Goal: Information Seeking & Learning: Learn about a topic

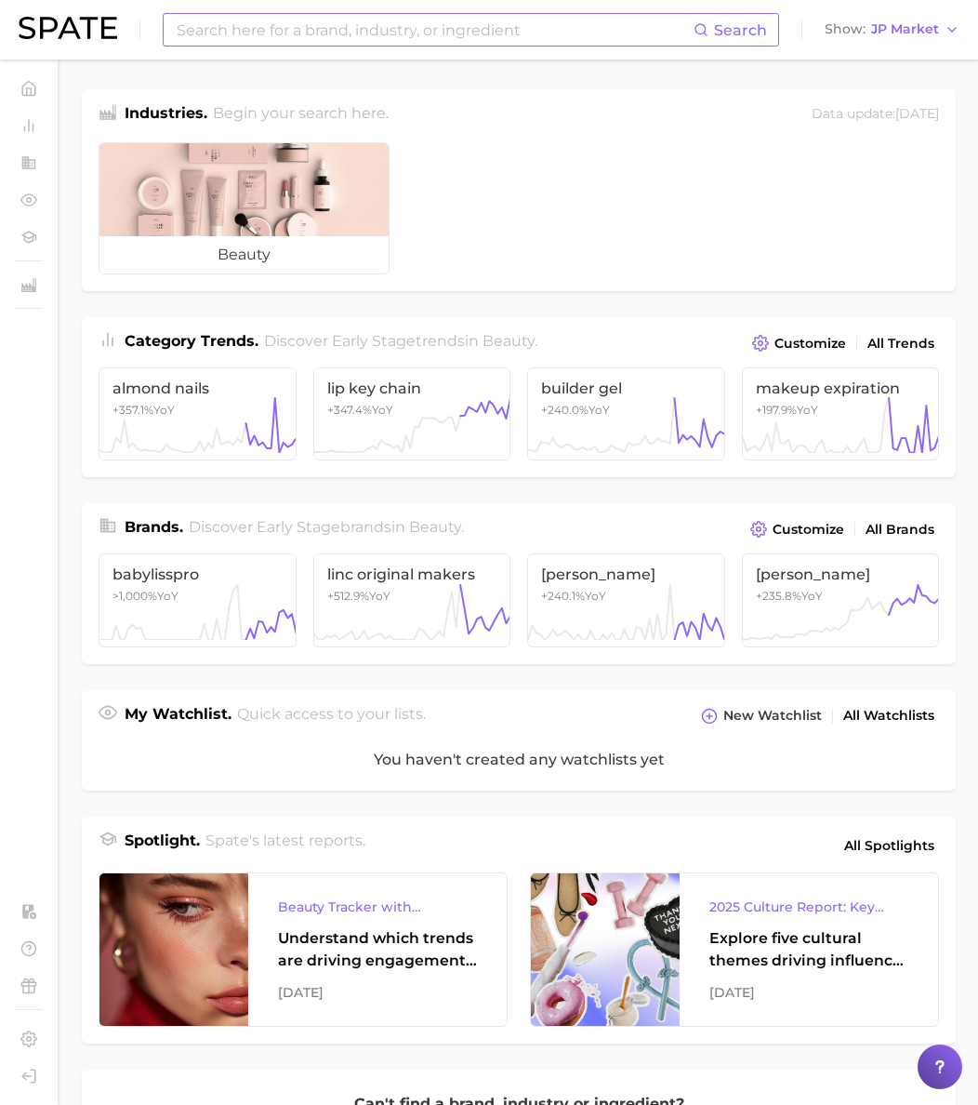
click at [352, 36] on input at bounding box center [434, 30] width 519 height 32
paste input "vanilla skyr"
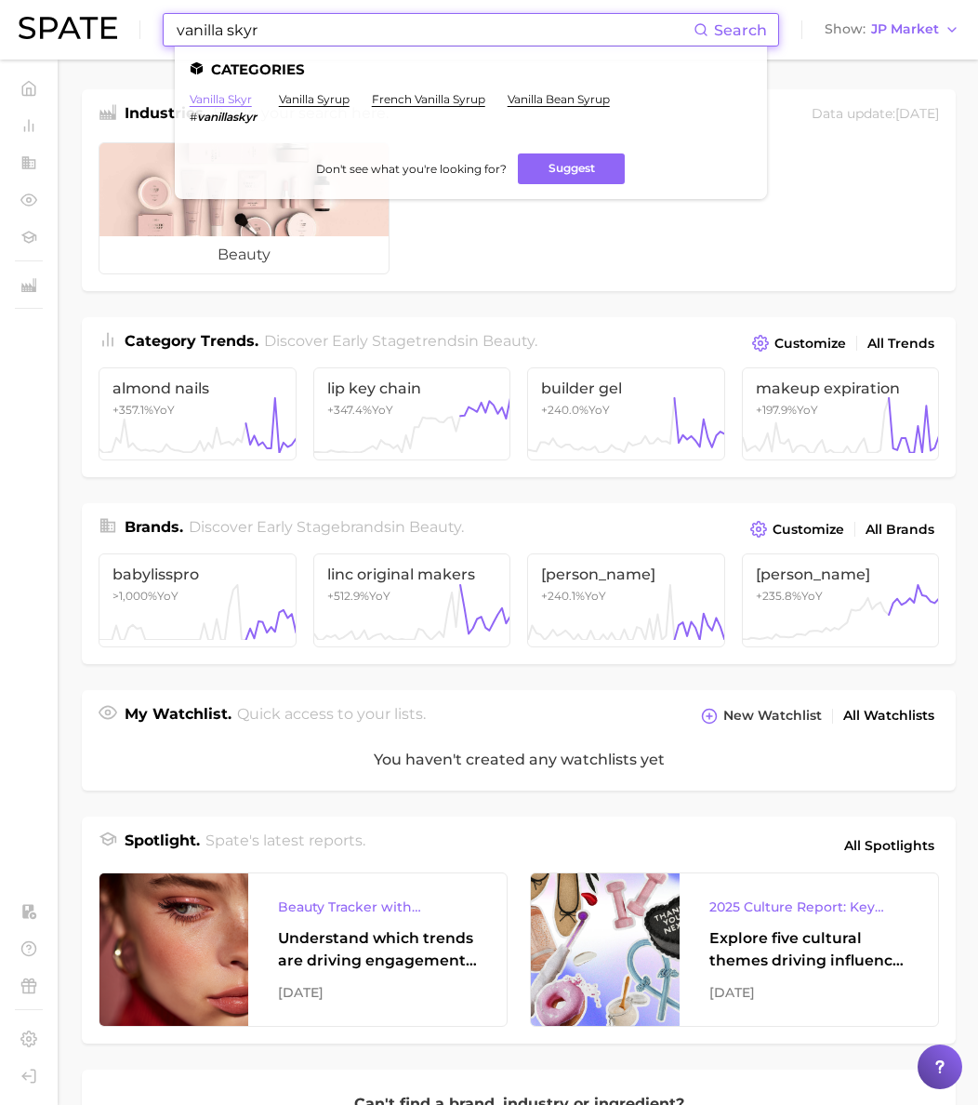
type input "vanilla skyr"
click at [241, 97] on link "vanilla skyr" at bounding box center [221, 99] width 62 height 14
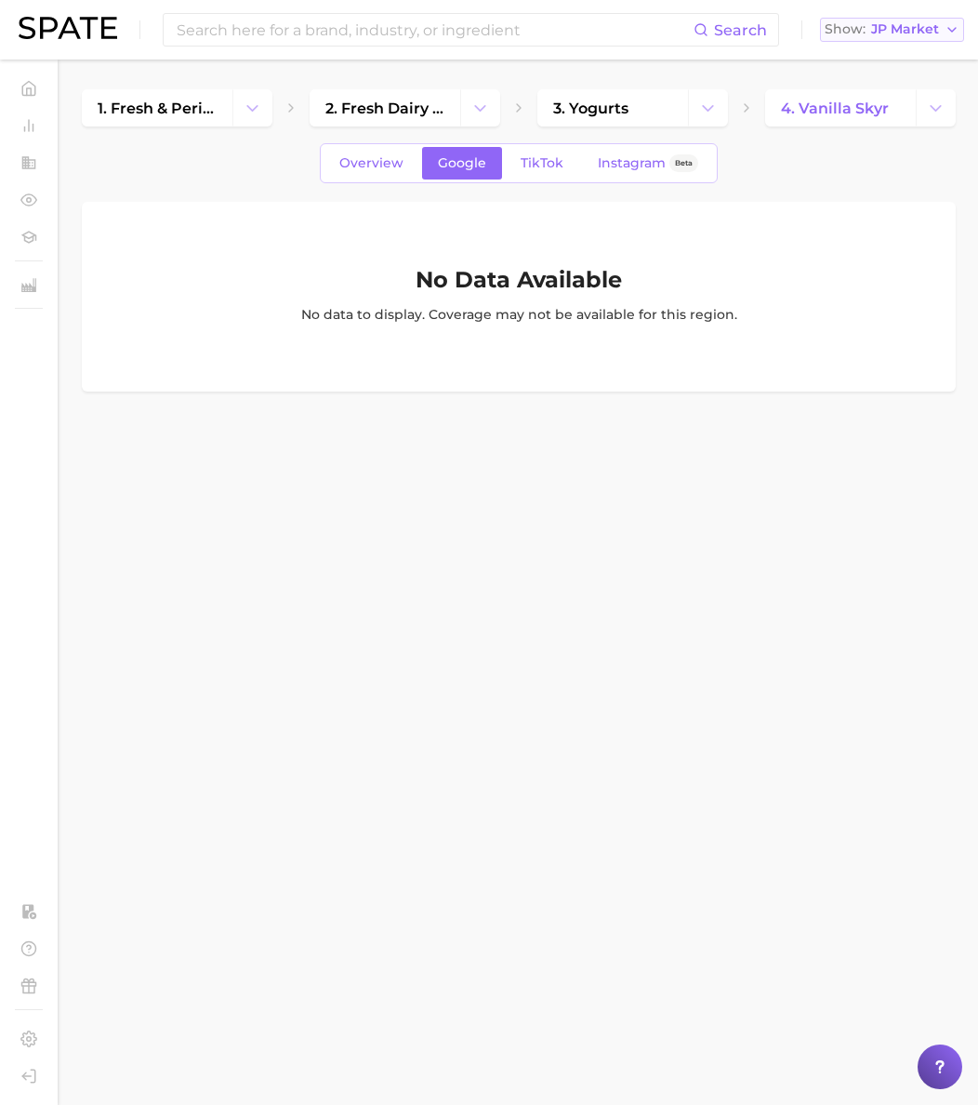
click at [905, 33] on span "JP Market" at bounding box center [905, 29] width 68 height 10
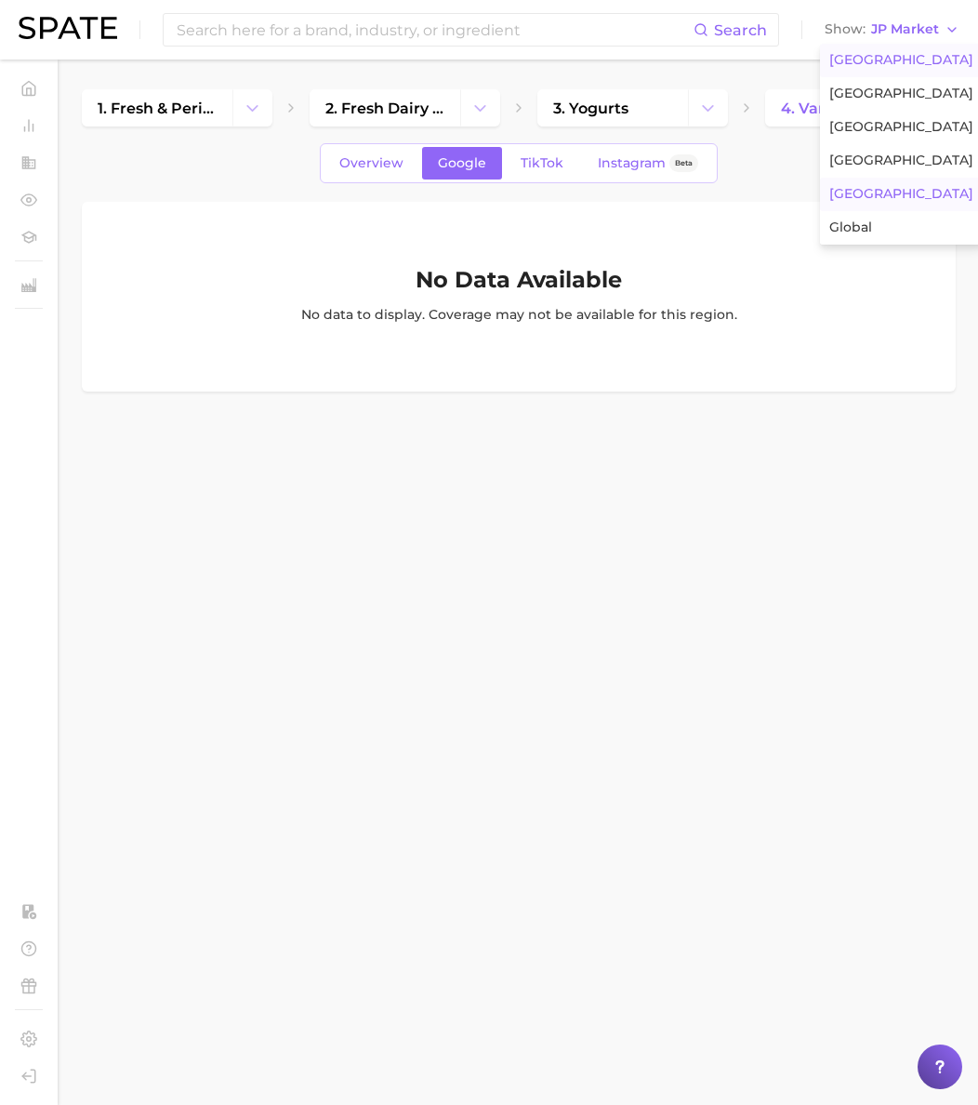
click at [903, 47] on button "[GEOGRAPHIC_DATA]" at bounding box center [901, 60] width 163 height 33
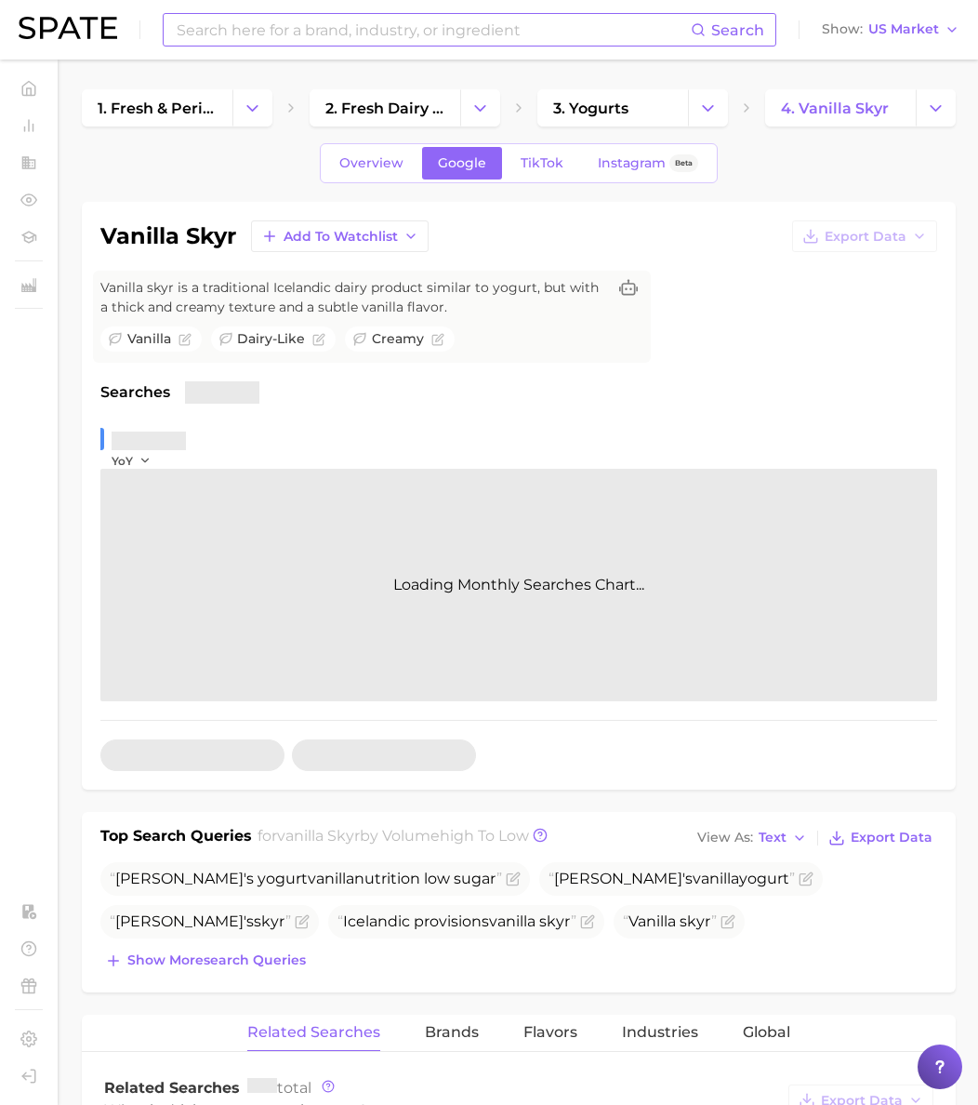
click at [240, 28] on input at bounding box center [433, 30] width 516 height 32
paste input "peanut butter dark chocolate energy bar"
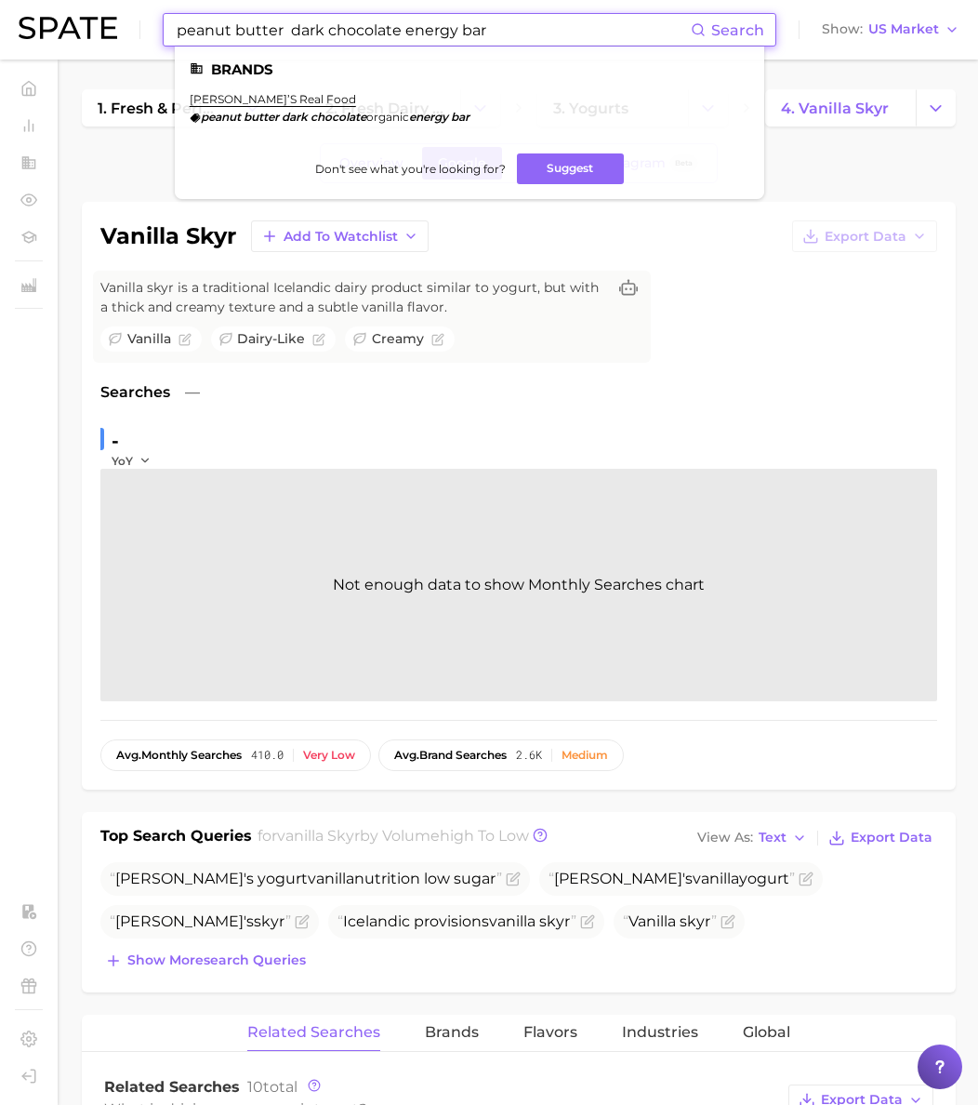
type input "peanut butter dark chocolate energy bar"
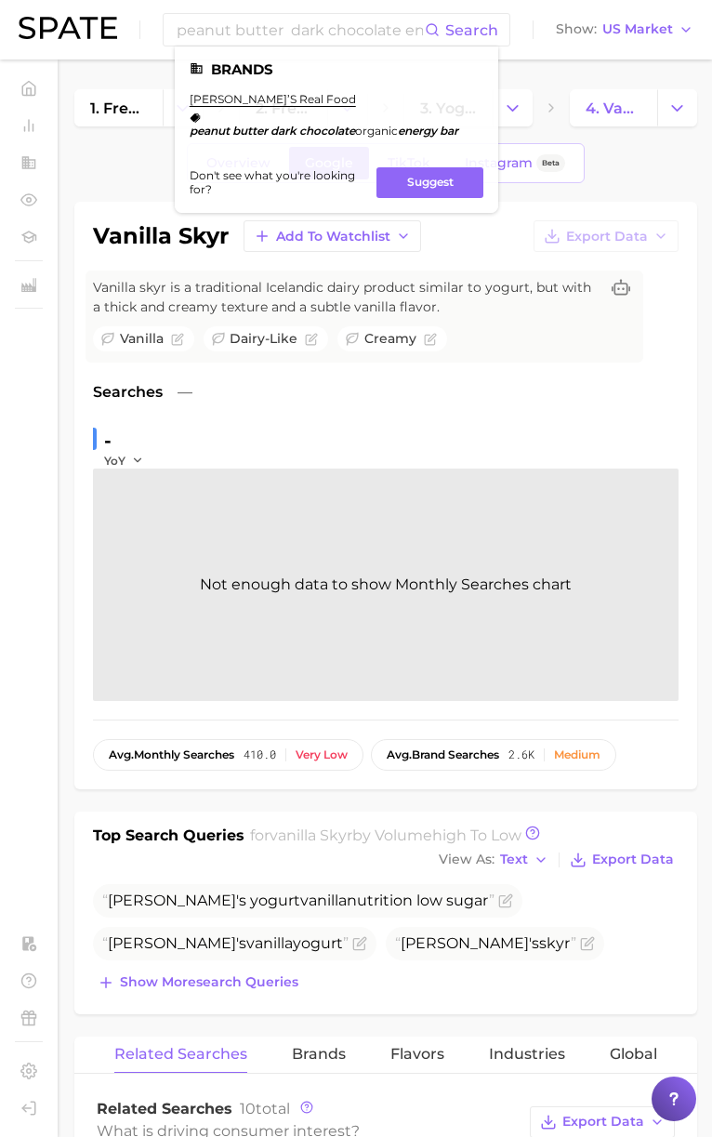
click at [538, 41] on div "peanut butter dark chocolate energy bar Search Brands kate’s real food peanut b…" at bounding box center [356, 30] width 675 height 60
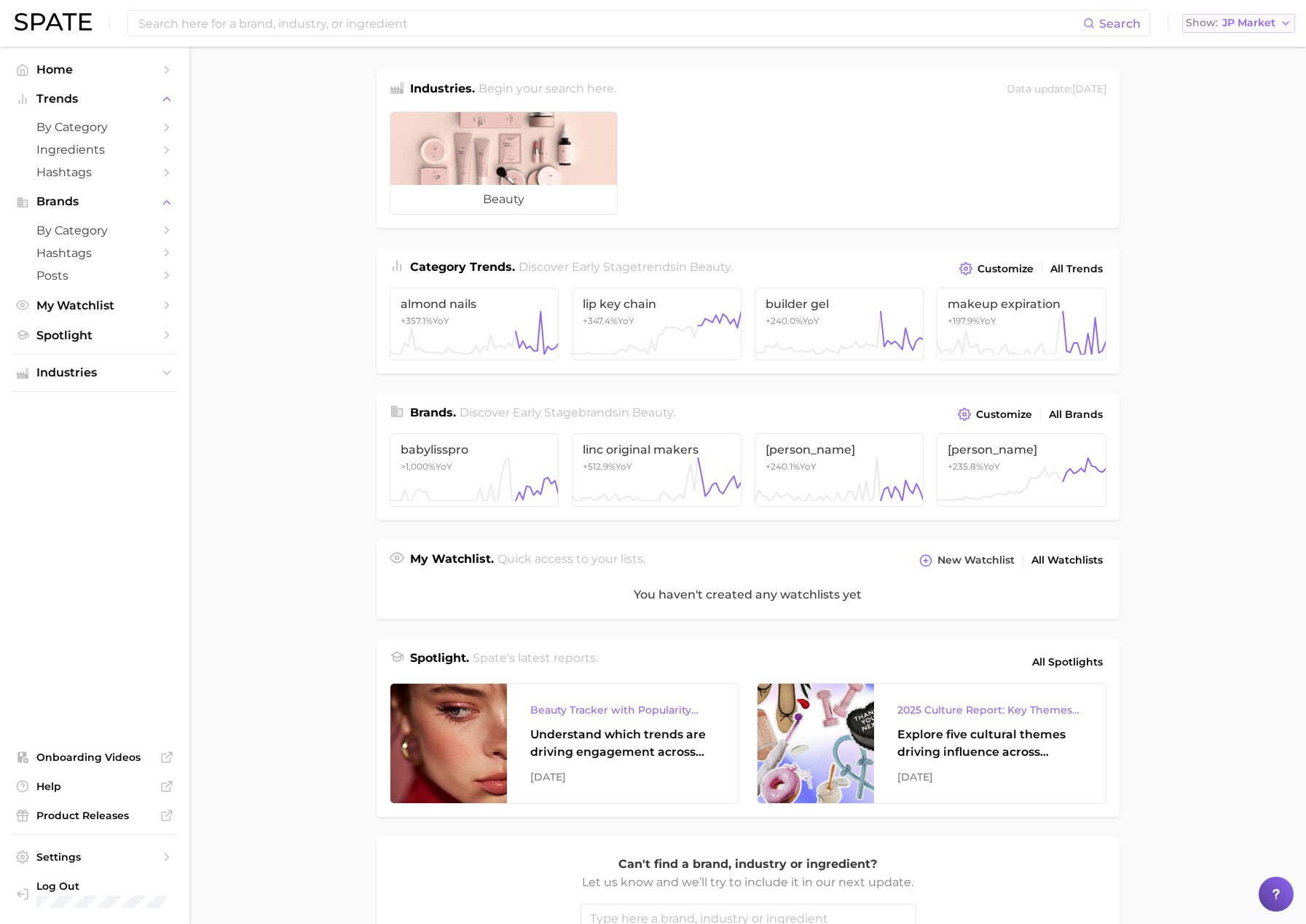
click at [1235, 20] on span "JP Market" at bounding box center [1249, 23] width 53 height 8
drag, startPoint x: 1243, startPoint y: 38, endPoint x: 1003, endPoint y: 26, distance: 240.3
click at [1243, 38] on button "[GEOGRAPHIC_DATA]" at bounding box center [1246, 47] width 128 height 26
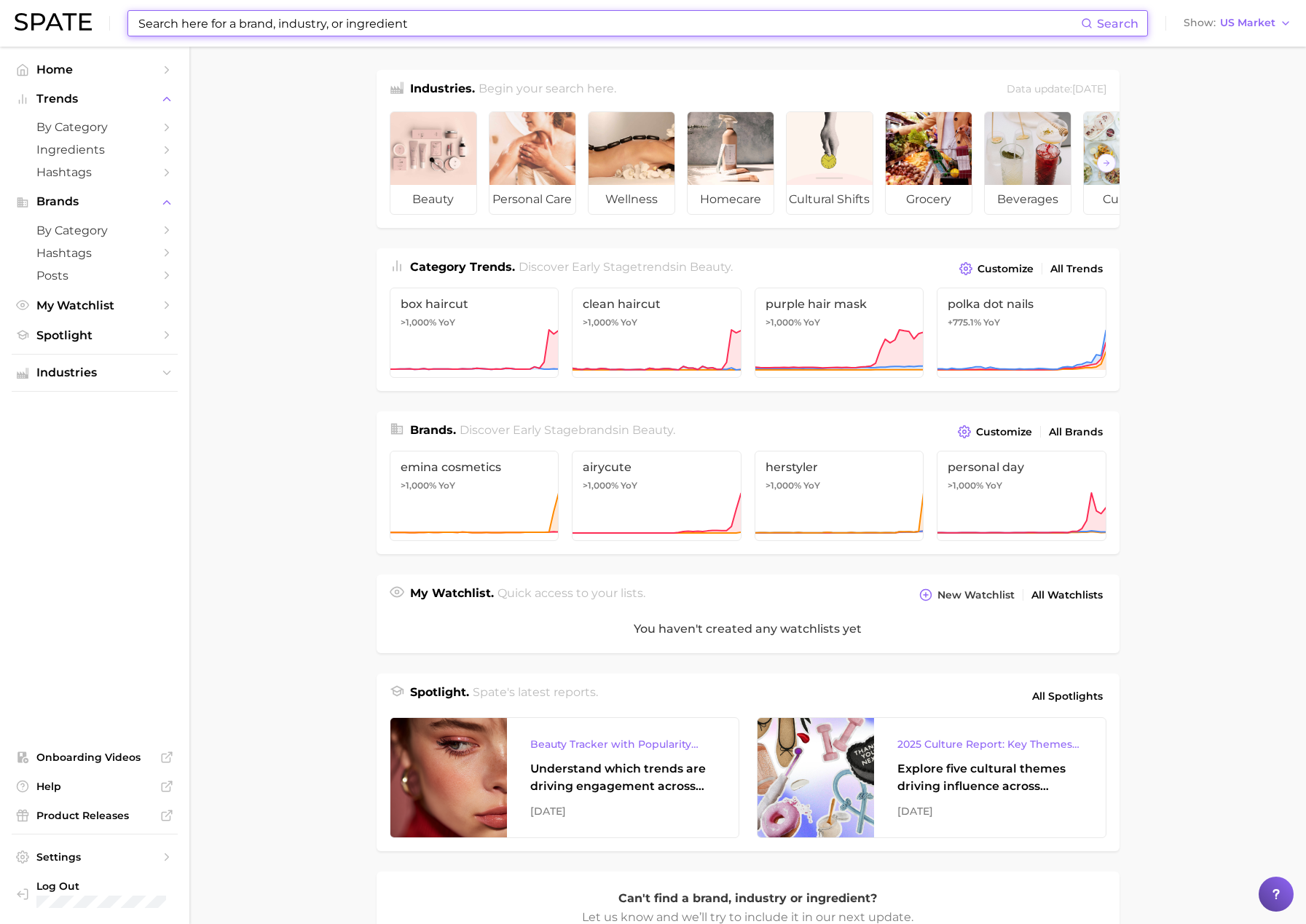
drag, startPoint x: 618, startPoint y: 18, endPoint x: 711, endPoint y: 48, distance: 97.7
click at [619, 18] on input at bounding box center [609, 23] width 944 height 25
click at [358, 20] on input at bounding box center [609, 23] width 944 height 25
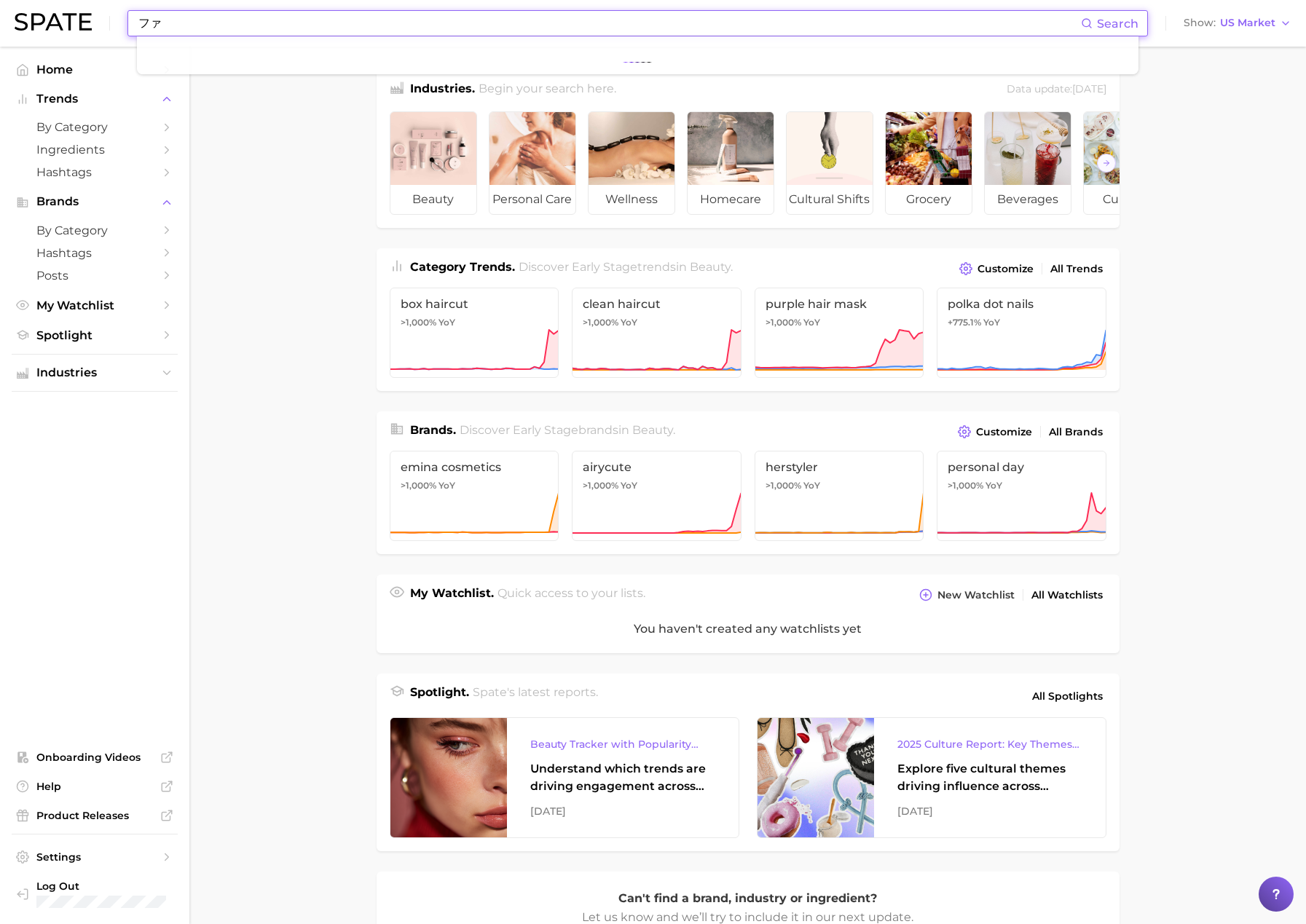
type input "フ"
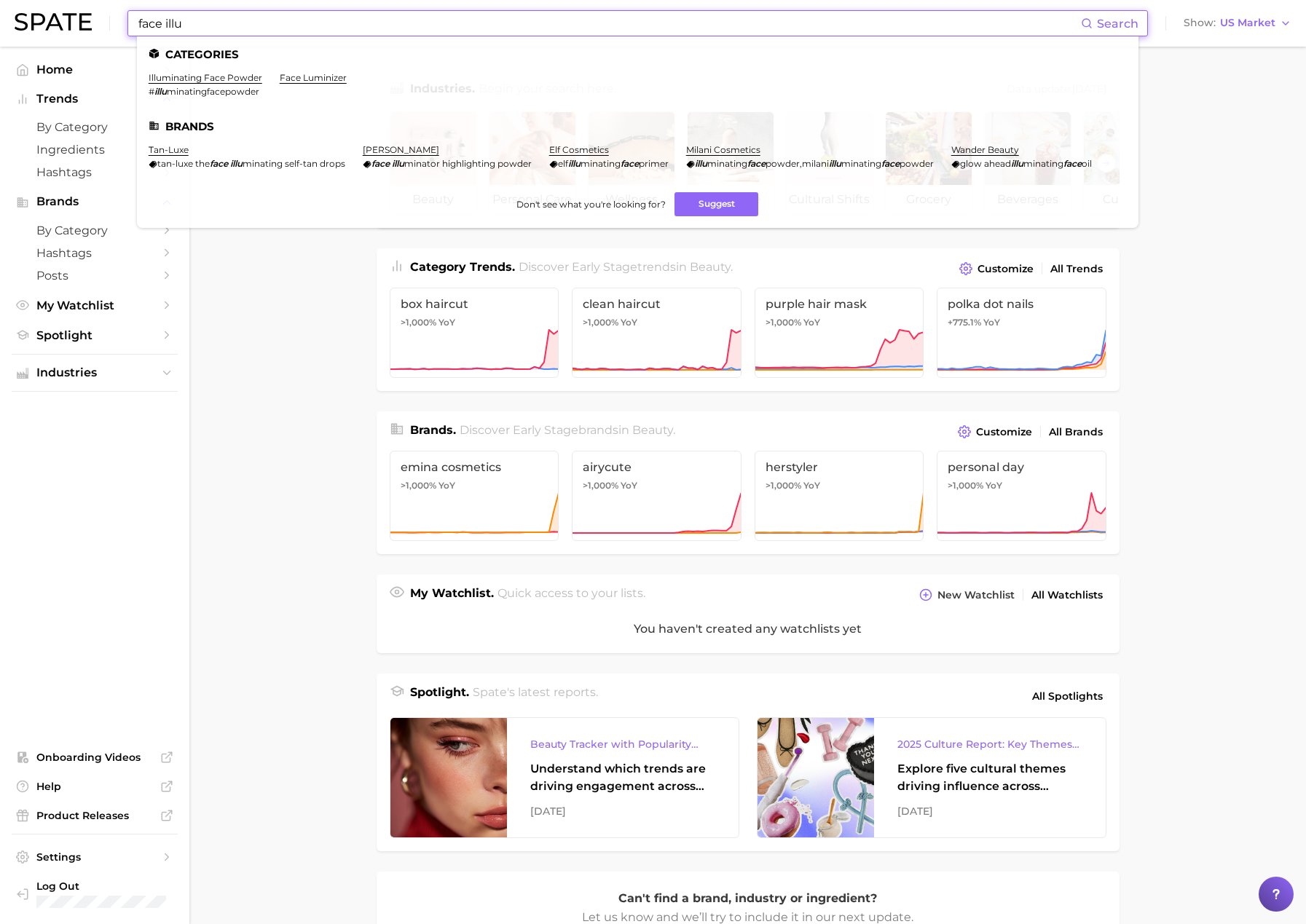
drag, startPoint x: 203, startPoint y: 26, endPoint x: -9, endPoint y: 22, distance: 212.0
click at [0, 22] on html "face illu Search Categories illuminating face powder # illu minatingfacepowder …" at bounding box center [653, 462] width 1306 height 924
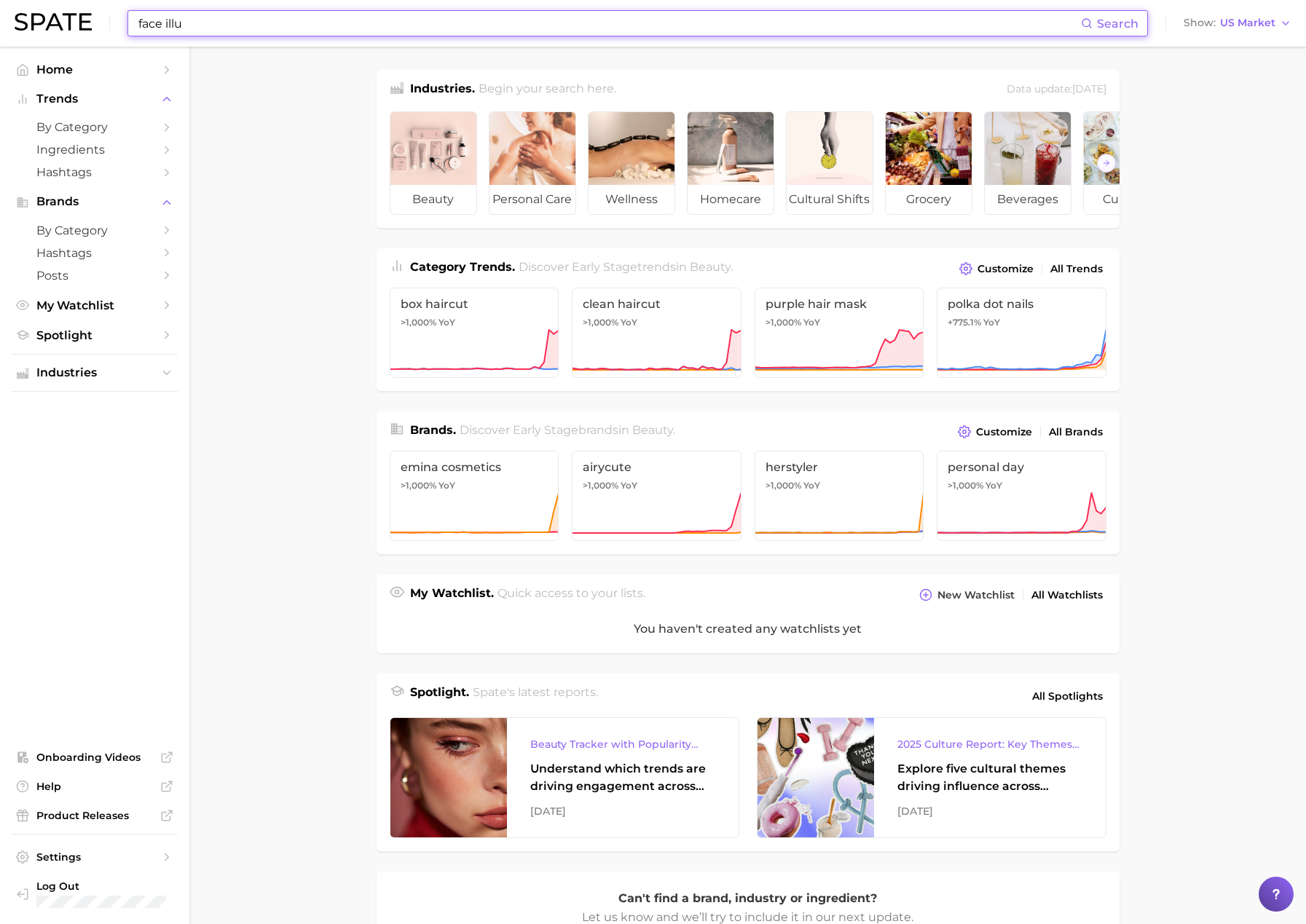
paste input "romand"
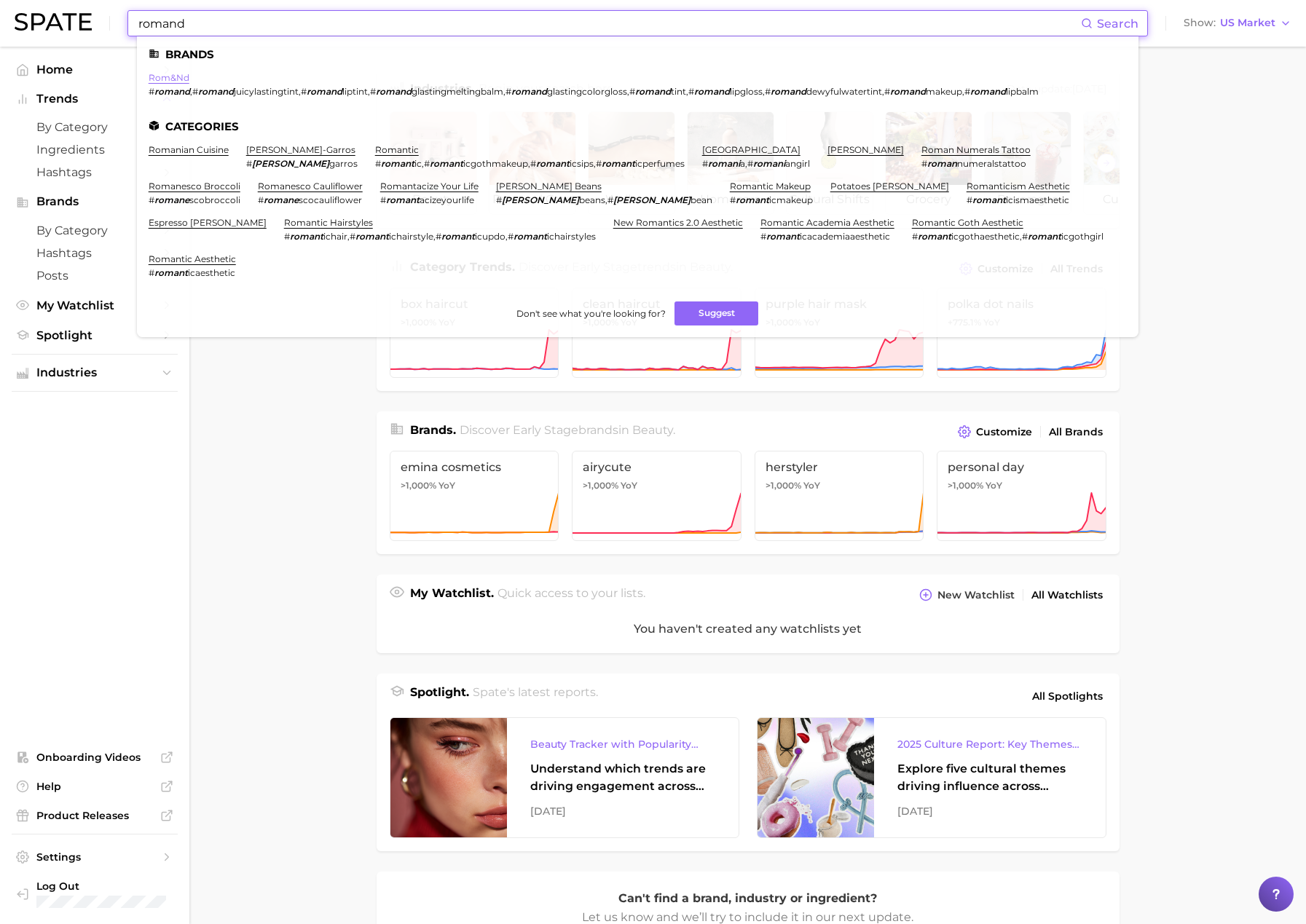
type input "romand"
click at [169, 81] on link "rom&nd" at bounding box center [169, 78] width 41 height 11
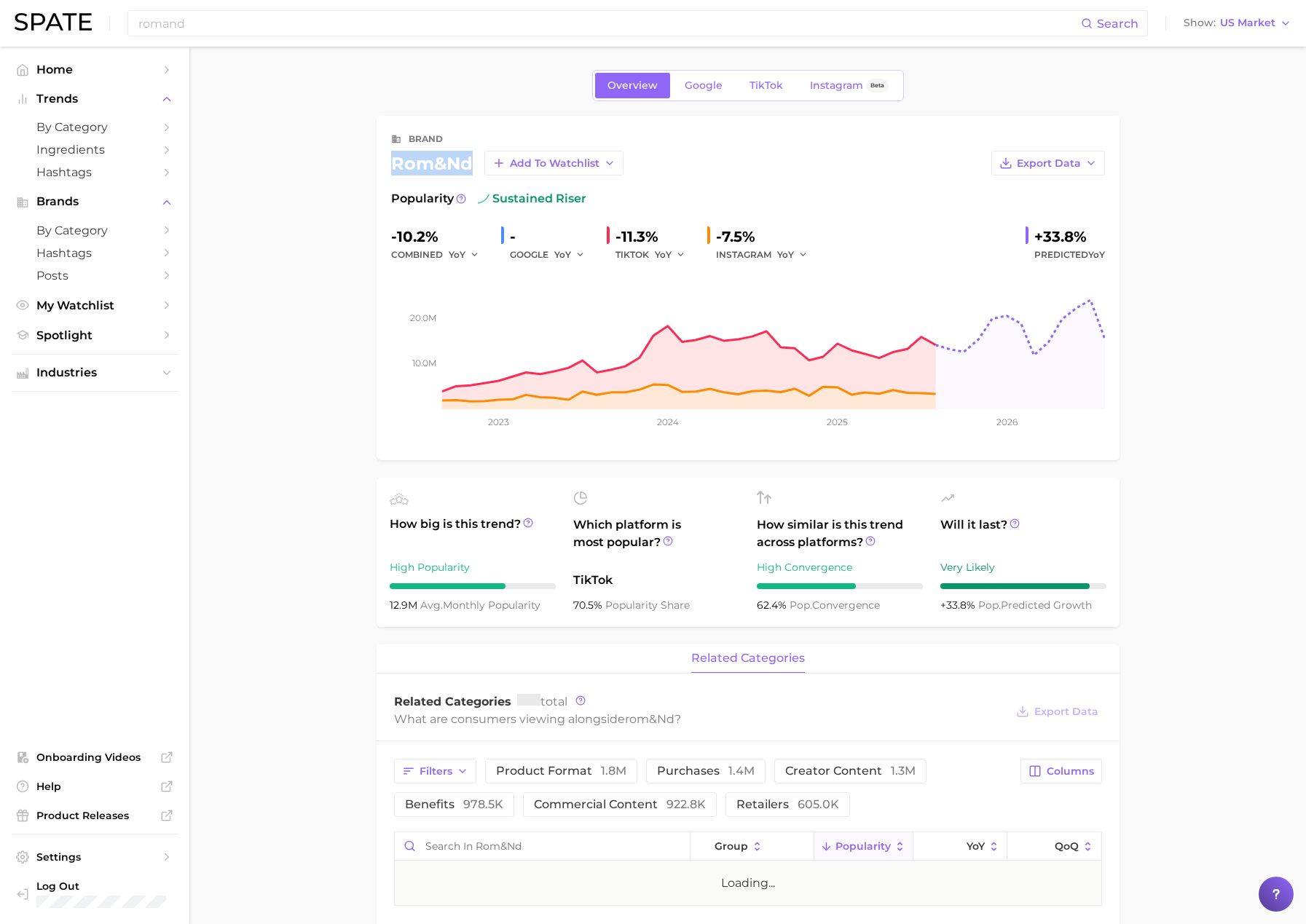
drag, startPoint x: 471, startPoint y: 161, endPoint x: 389, endPoint y: 164, distance: 82.1
click at [389, 164] on div "brand rom&nd Add to Watchlist Export Data Popularity sustained riser -10.2% com…" at bounding box center [748, 288] width 743 height 345
copy div "rom&nd"
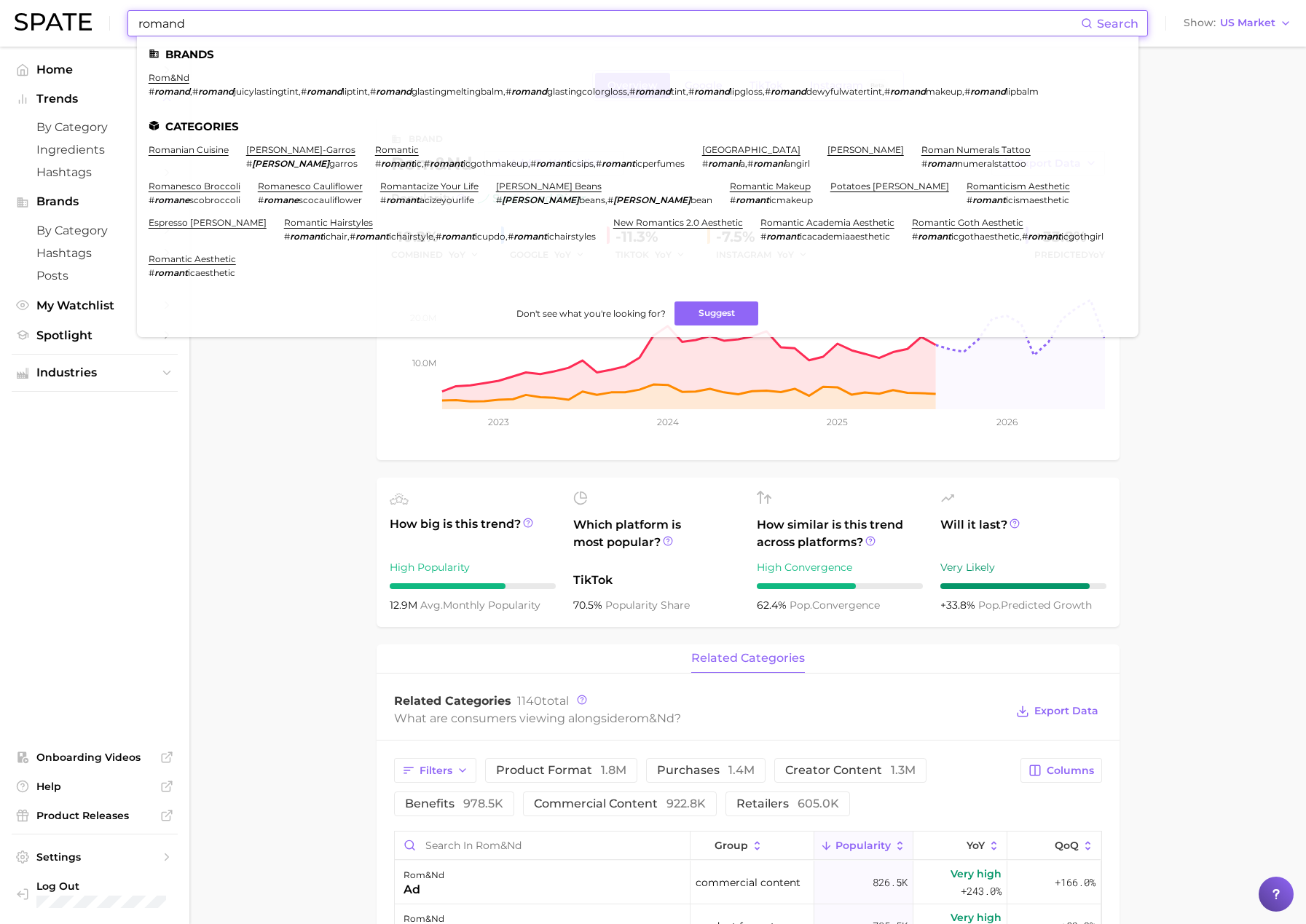
drag, startPoint x: 233, startPoint y: 18, endPoint x: 58, endPoint y: 27, distance: 175.2
click at [58, 27] on div "romand Search Brands rom&nd # romand , # romand juicylastingtint , # romand lip…" at bounding box center [653, 23] width 1277 height 47
paste input "[MEDICAL_DATA]"
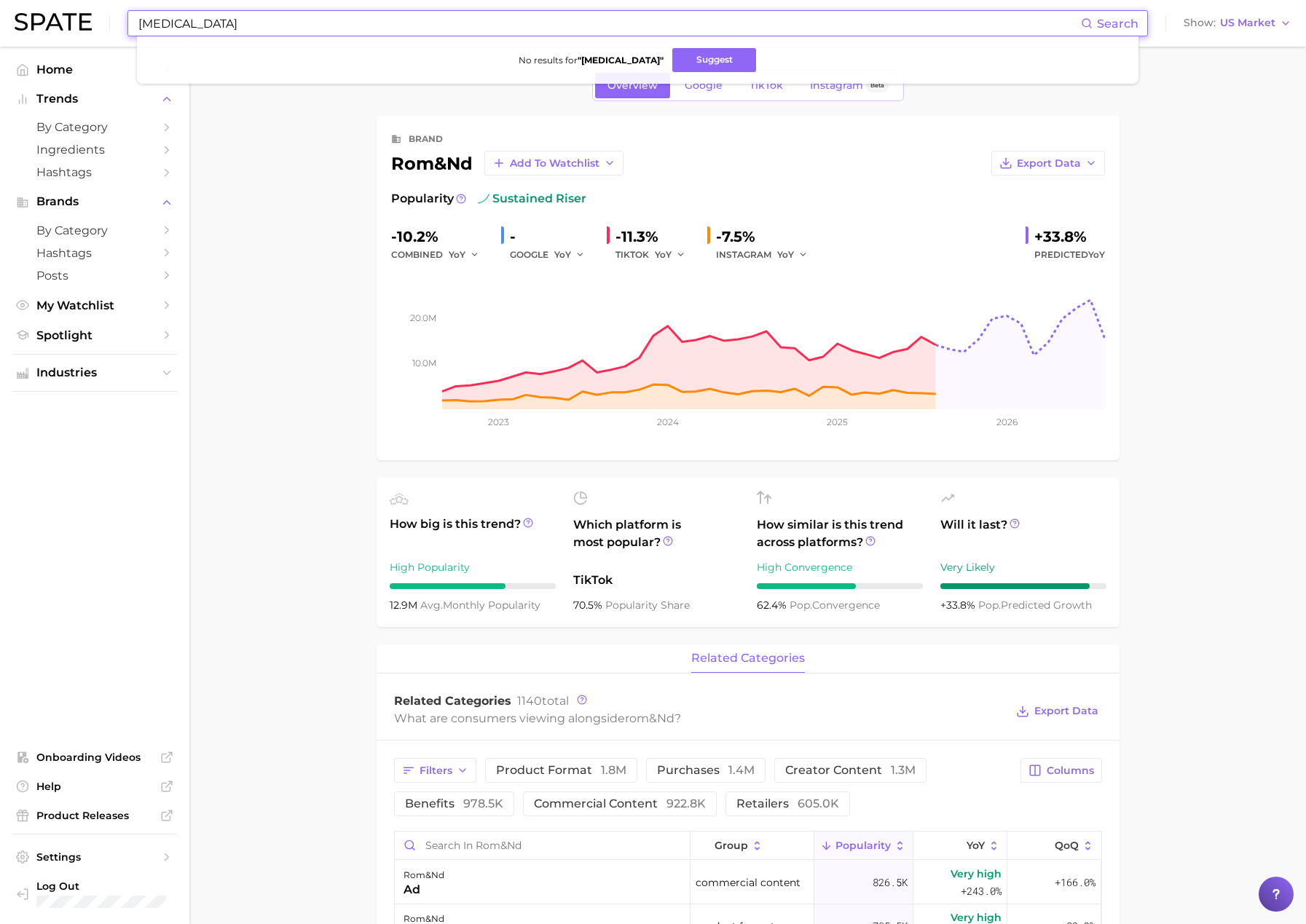
click at [222, 2] on div "[MEDICAL_DATA] Search No results for " [MEDICAL_DATA] " Suggest Show US Market" at bounding box center [653, 23] width 1277 height 47
drag, startPoint x: 260, startPoint y: 12, endPoint x: 291, endPoint y: 23, distance: 32.9
click at [260, 12] on input "[MEDICAL_DATA]" at bounding box center [609, 23] width 944 height 25
drag, startPoint x: 280, startPoint y: 24, endPoint x: 106, endPoint y: 12, distance: 174.4
click at [106, 12] on div "[MEDICAL_DATA] Search No results for " [MEDICAL_DATA] " Suggest Show US Market" at bounding box center [653, 23] width 1277 height 47
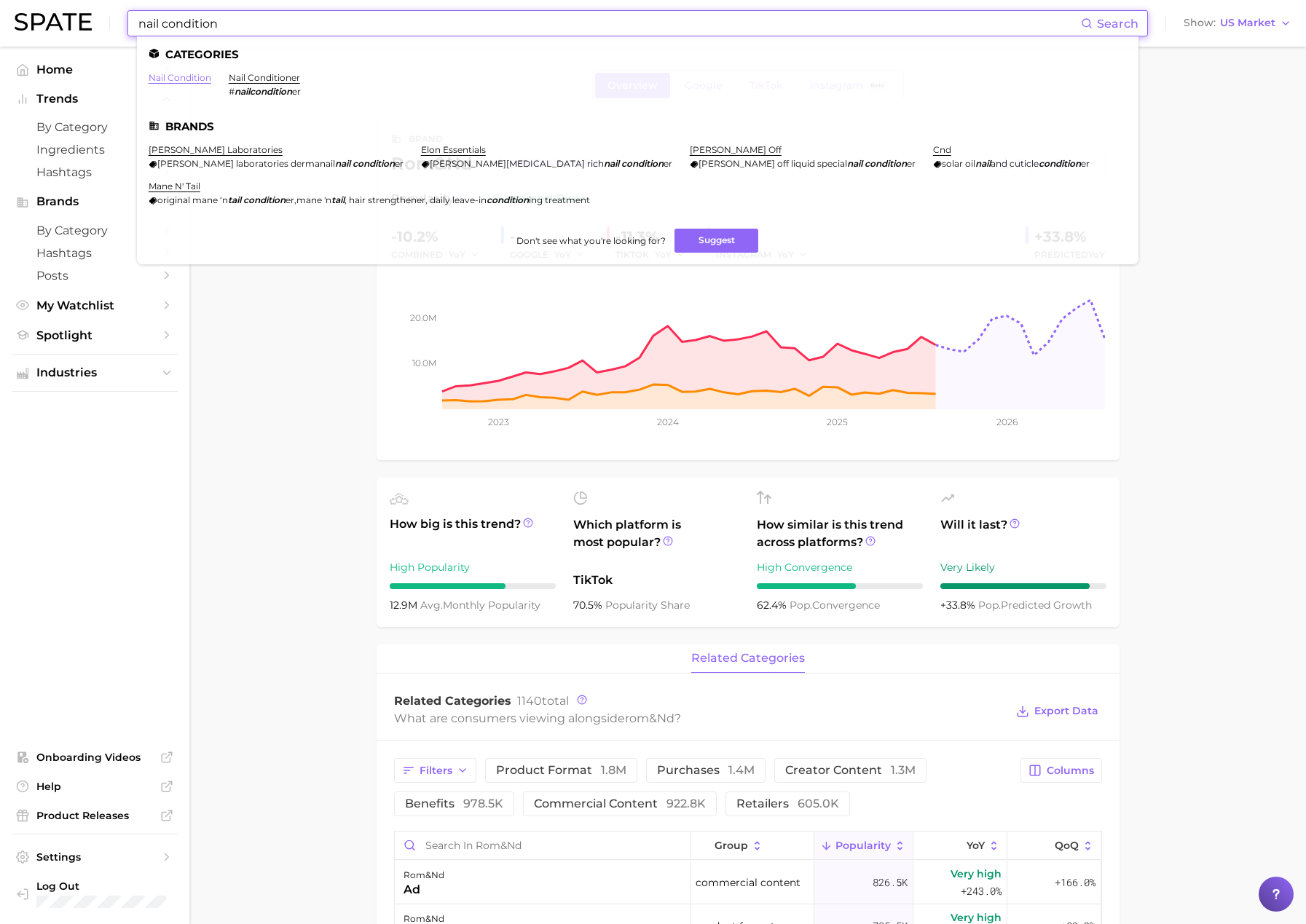
type input "nail condition"
click at [207, 78] on link "nail condition" at bounding box center [180, 78] width 63 height 11
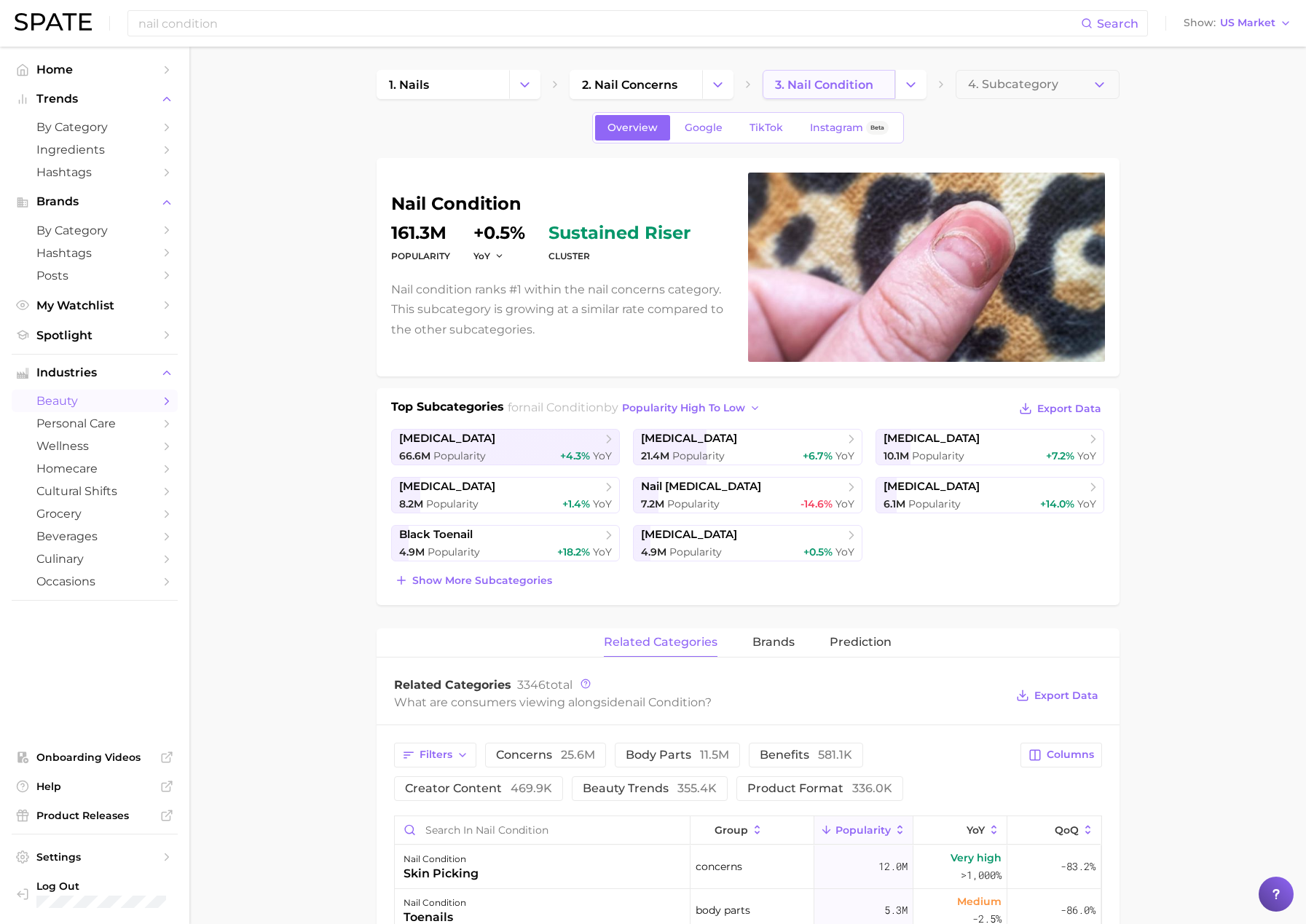
click at [854, 86] on span "3. nail condition" at bounding box center [824, 85] width 99 height 14
click at [529, 577] on span "Show more subcategories" at bounding box center [482, 581] width 140 height 13
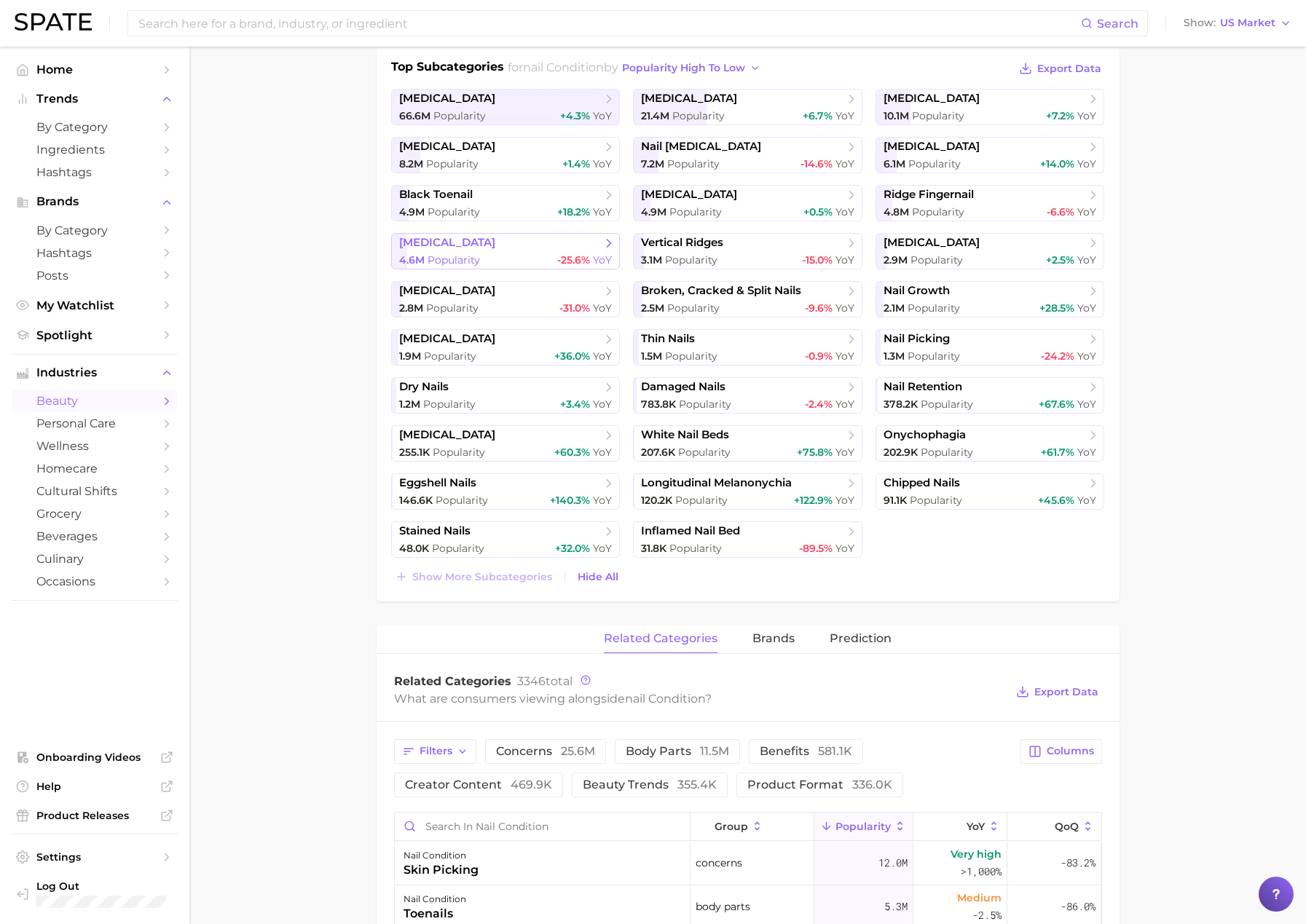
scroll to position [405, 0]
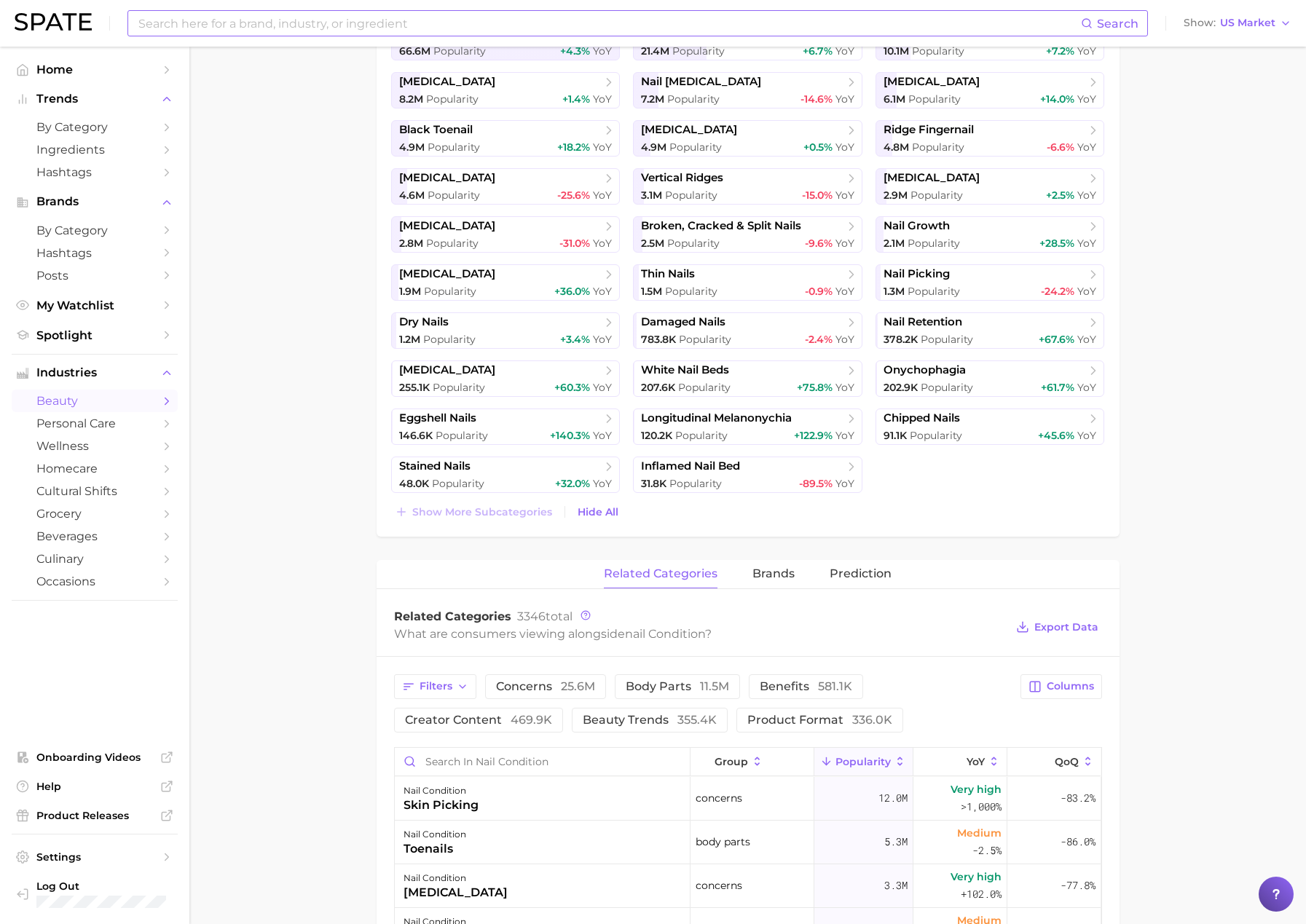
click at [403, 19] on input at bounding box center [609, 23] width 944 height 25
paste input "[MEDICAL_DATA]"
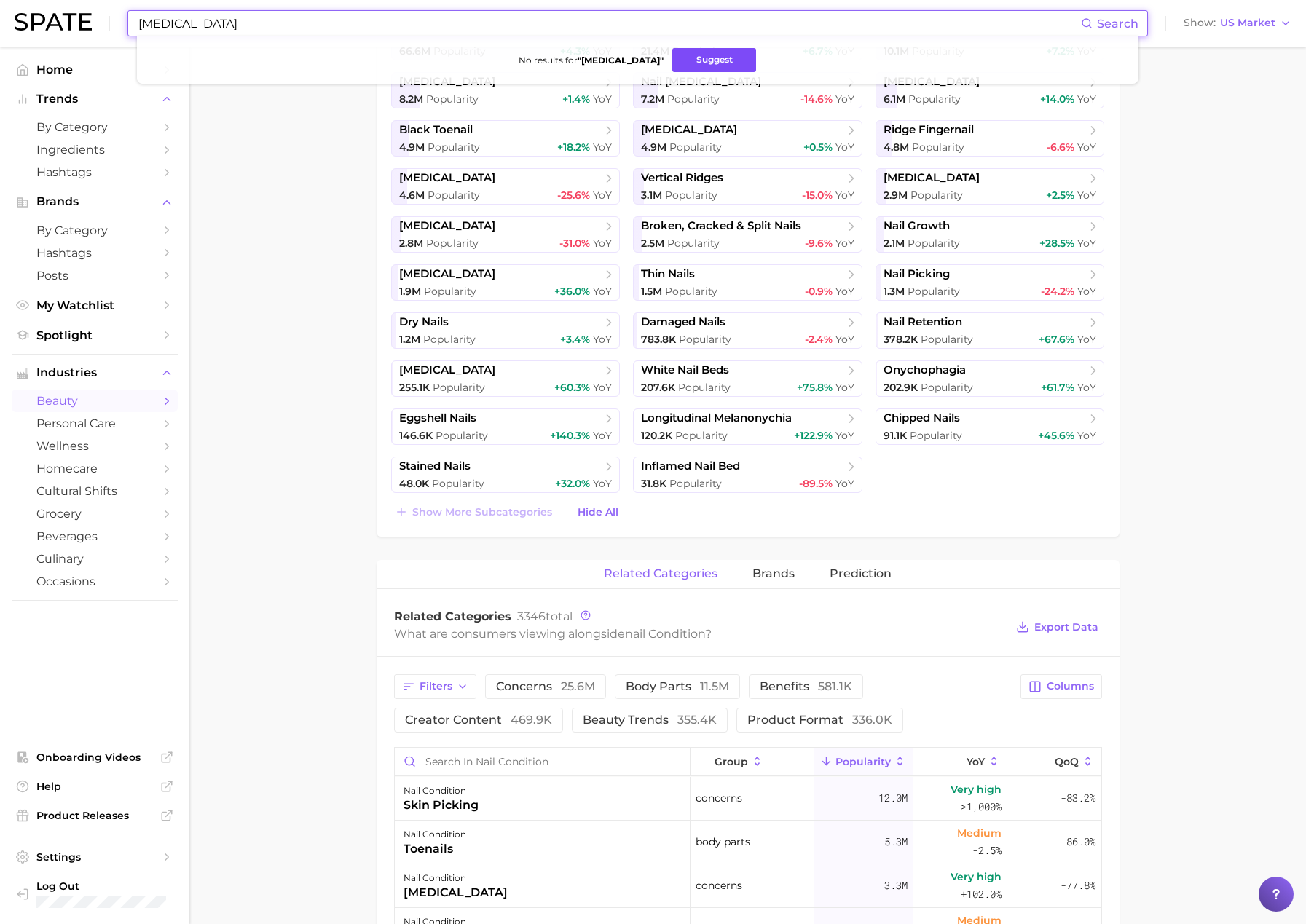
type input "[MEDICAL_DATA]"
click at [737, 60] on button "Suggest" at bounding box center [714, 60] width 84 height 24
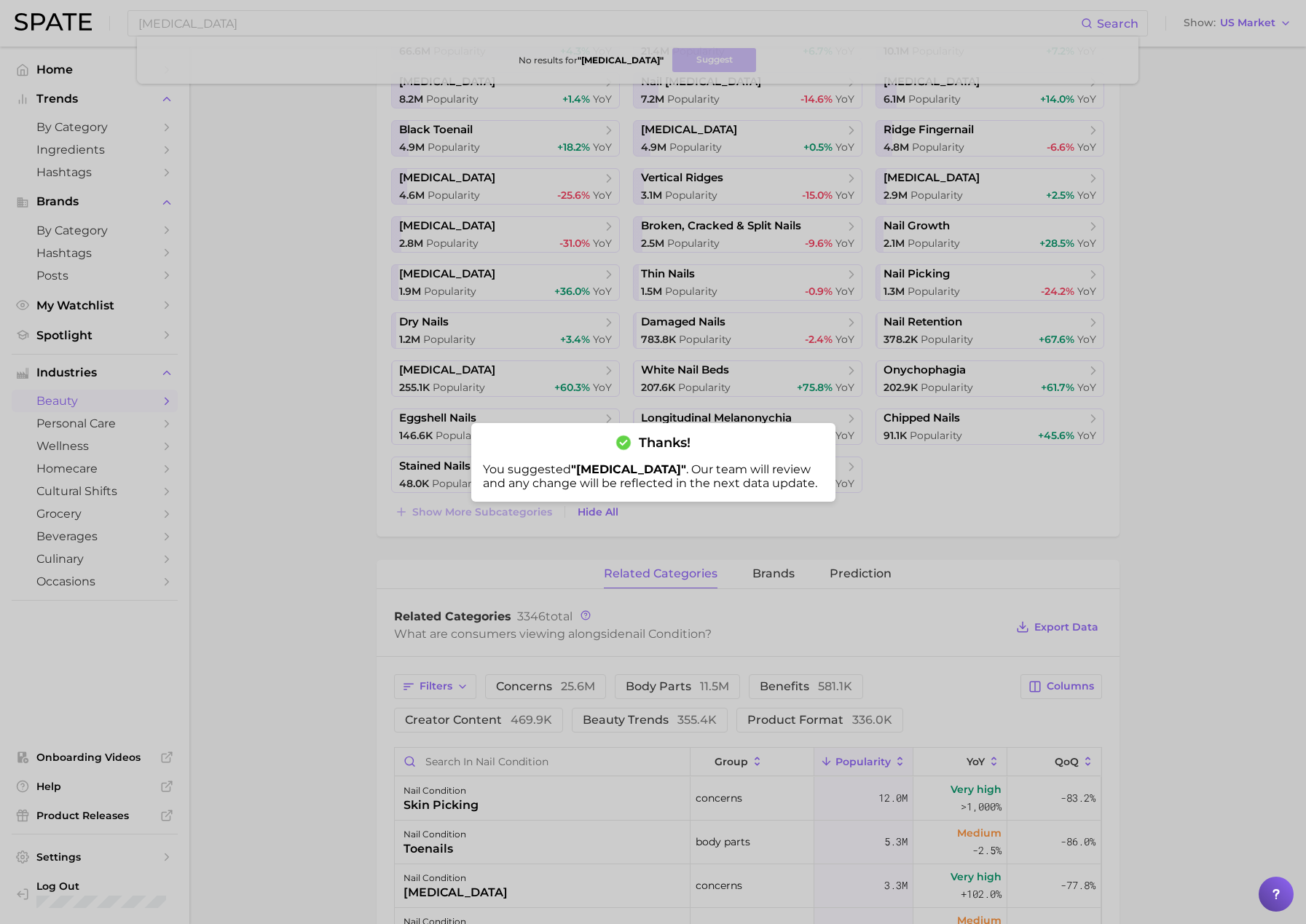
click at [291, 285] on div at bounding box center [653, 462] width 1306 height 924
